Goal: Task Accomplishment & Management: Use online tool/utility

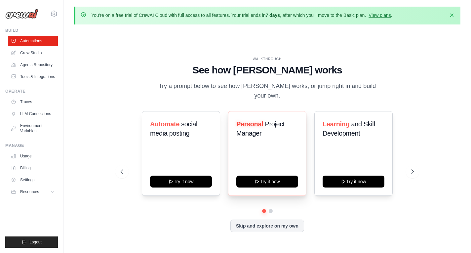
click at [290, 184] on div "Personal Project Manager Try it now" at bounding box center [267, 153] width 78 height 85
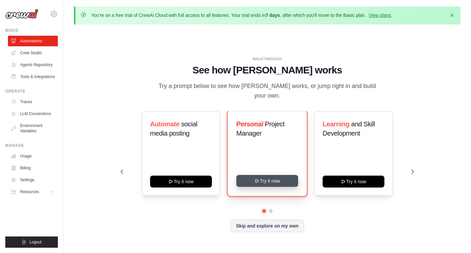
click at [284, 178] on button "Try it now" at bounding box center [267, 181] width 62 height 12
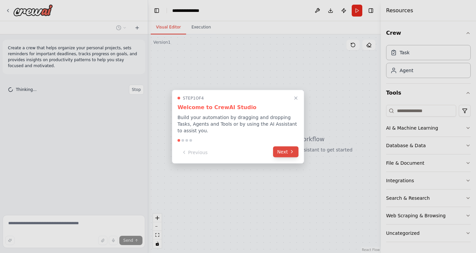
click at [293, 149] on icon at bounding box center [291, 151] width 5 height 5
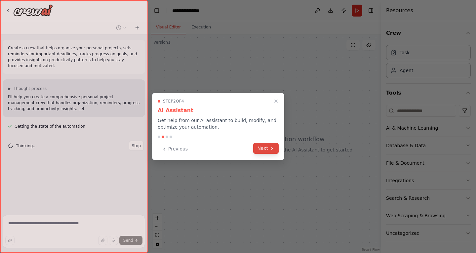
click at [275, 146] on button "Next" at bounding box center [265, 148] width 25 height 11
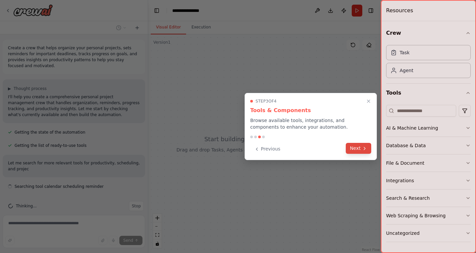
scroll to position [3, 0]
click at [353, 149] on button "Next" at bounding box center [358, 148] width 25 height 11
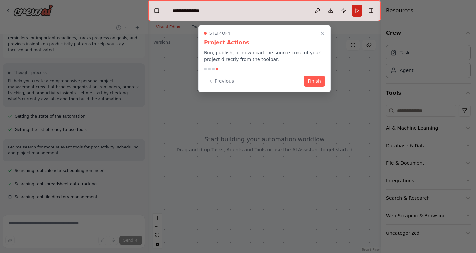
scroll to position [29, 0]
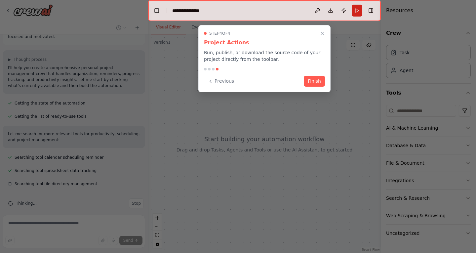
click at [321, 89] on div "Step 4 of 4 Project Actions Run, publish, or download the source code of your p…" at bounding box center [264, 58] width 132 height 67
click at [322, 76] on button "Finish" at bounding box center [314, 80] width 21 height 11
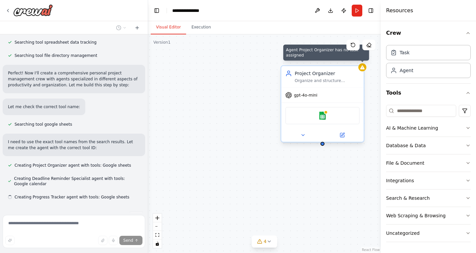
scroll to position [171, 0]
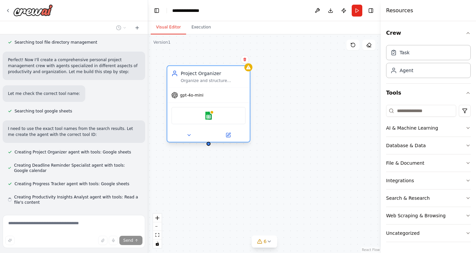
drag, startPoint x: 354, startPoint y: 72, endPoint x: 236, endPoint y: 71, distance: 118.3
click at [236, 71] on div "Project Organizer" at bounding box center [213, 73] width 65 height 7
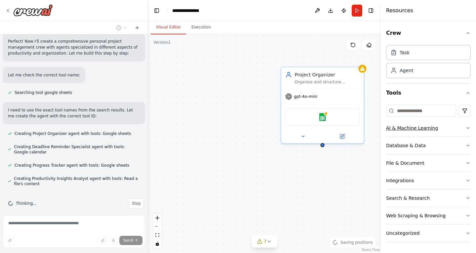
click at [451, 130] on button "AI & Machine Learning" at bounding box center [428, 127] width 85 height 17
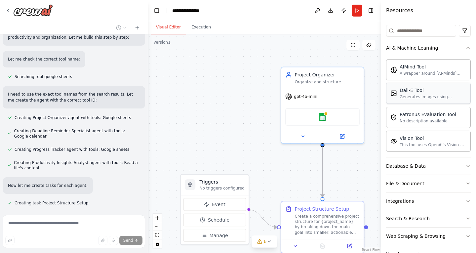
scroll to position [82, 0]
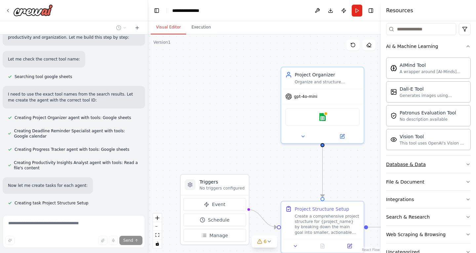
click at [432, 171] on button "Database & Data" at bounding box center [428, 164] width 85 height 17
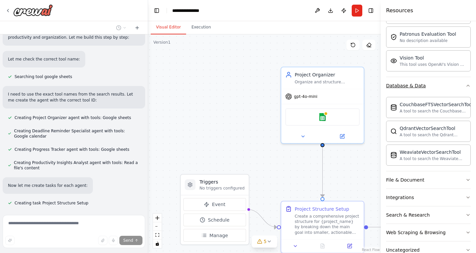
scroll to position [161, 0]
click at [434, 179] on button "File & Document" at bounding box center [428, 179] width 85 height 17
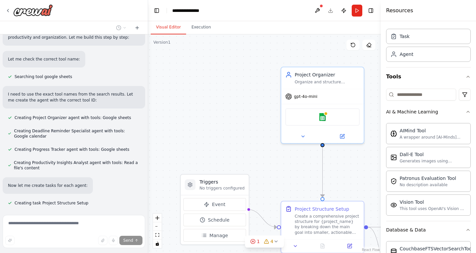
scroll to position [0, 0]
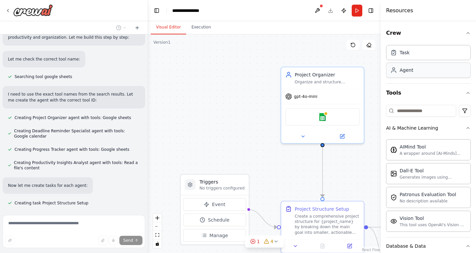
click at [420, 75] on div "Agent" at bounding box center [428, 69] width 85 height 15
click at [356, 41] on button at bounding box center [352, 45] width 13 height 11
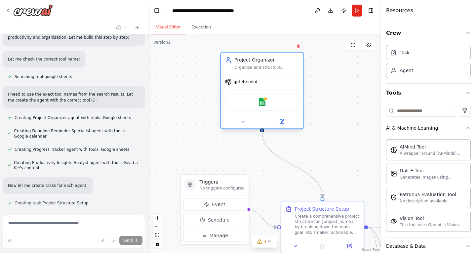
drag, startPoint x: 330, startPoint y: 78, endPoint x: 270, endPoint y: 63, distance: 62.0
click at [270, 63] on div "Project Organizer Organize and structure personal projects, break down complex …" at bounding box center [266, 64] width 65 height 14
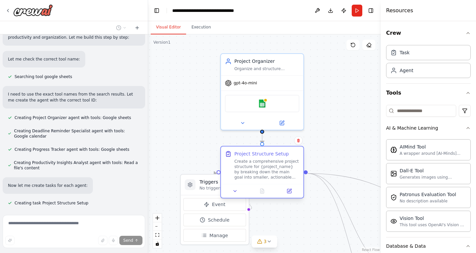
drag, startPoint x: 311, startPoint y: 215, endPoint x: 247, endPoint y: 158, distance: 85.9
click at [247, 158] on div "Project Structure Setup Create a comprehensive project structure for {project_n…" at bounding box center [266, 164] width 65 height 29
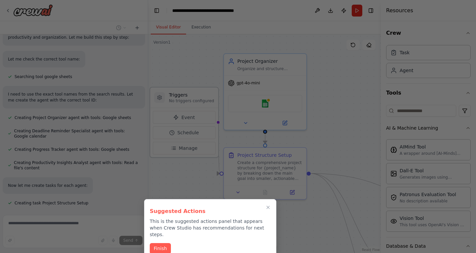
drag, startPoint x: 203, startPoint y: 178, endPoint x: 170, endPoint y: 91, distance: 93.6
click at [170, 91] on div "Create a crew that helps organize your personal projects, sets reminders for im…" at bounding box center [238, 126] width 476 height 253
click at [168, 246] on button "Finish" at bounding box center [160, 247] width 21 height 11
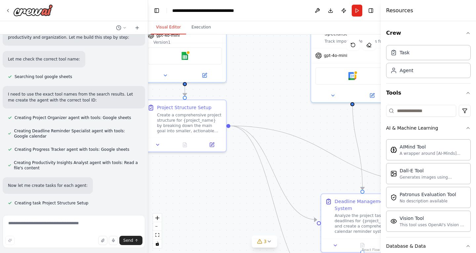
drag, startPoint x: 308, startPoint y: 214, endPoint x: 225, endPoint y: 166, distance: 96.3
click at [225, 166] on div ".deletable-edge-delete-btn { width: 20px; height: 20px; border: 0px solid #ffff…" at bounding box center [264, 143] width 233 height 218
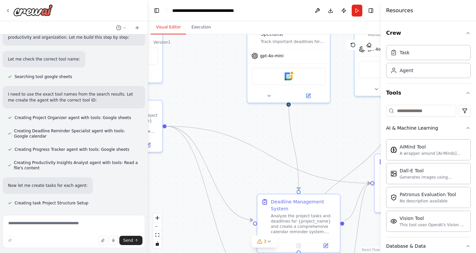
drag, startPoint x: 260, startPoint y: 185, endPoint x: 198, endPoint y: 187, distance: 62.5
click at [198, 187] on div ".deletable-edge-delete-btn { width: 20px; height: 20px; border: 0px solid #ffff…" at bounding box center [264, 143] width 233 height 218
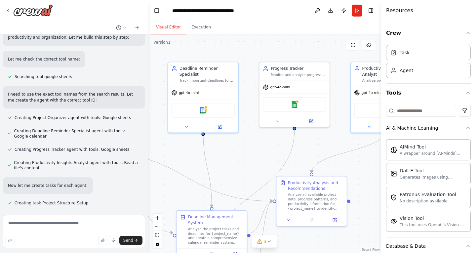
drag, startPoint x: 229, startPoint y: 189, endPoint x: 159, endPoint y: 207, distance: 71.8
click at [159, 207] on div ".deletable-edge-delete-btn { width: 20px; height: 20px; border: 0px solid #ffff…" at bounding box center [264, 143] width 233 height 218
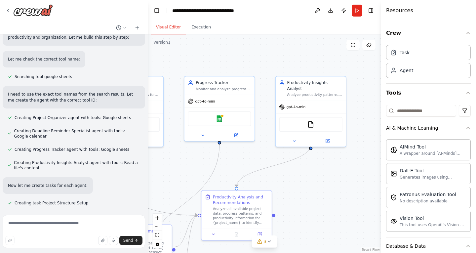
drag, startPoint x: 291, startPoint y: 165, endPoint x: 347, endPoint y: 122, distance: 70.9
click at [347, 122] on div ".deletable-edge-delete-btn { width: 20px; height: 20px; border: 0px solid #ffff…" at bounding box center [264, 143] width 233 height 218
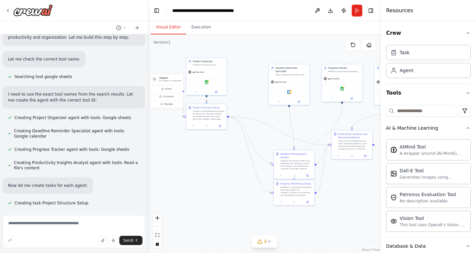
drag, startPoint x: 332, startPoint y: 110, endPoint x: 325, endPoint y: 112, distance: 7.5
click at [325, 112] on div ".deletable-edge-delete-btn { width: 20px; height: 20px; border: 0px solid #ffff…" at bounding box center [264, 143] width 233 height 218
drag, startPoint x: 288, startPoint y: 116, endPoint x: 268, endPoint y: 115, distance: 20.2
click at [268, 115] on div ".deletable-edge-delete-btn { width: 20px; height: 20px; border: 0px solid #ffff…" at bounding box center [264, 143] width 233 height 218
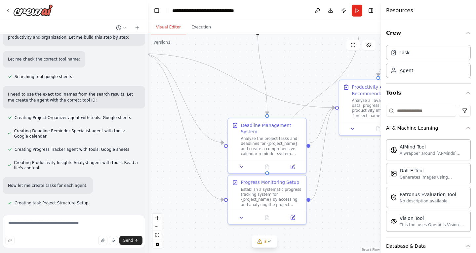
drag, startPoint x: 268, startPoint y: 115, endPoint x: 216, endPoint y: 52, distance: 81.8
click at [216, 52] on div ".deletable-edge-delete-btn { width: 20px; height: 20px; border: 0px solid #ffff…" at bounding box center [264, 143] width 233 height 218
